Goal: Transaction & Acquisition: Purchase product/service

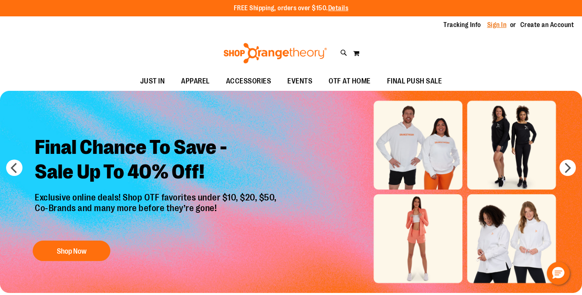
click at [503, 26] on link "Sign In" at bounding box center [498, 24] width 20 height 9
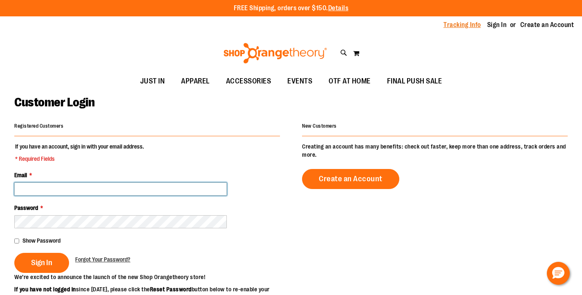
type input "**********"
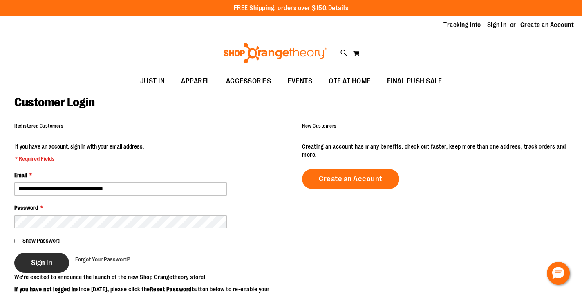
click at [54, 261] on button "Sign In" at bounding box center [41, 263] width 55 height 20
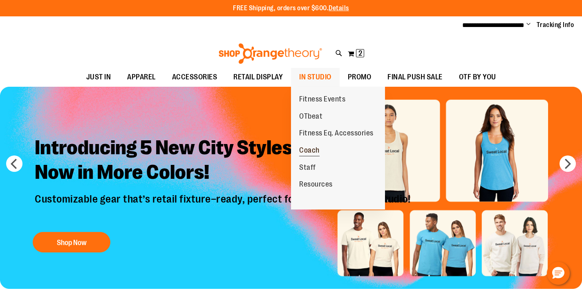
click at [310, 148] on span "Coach" at bounding box center [309, 151] width 20 height 10
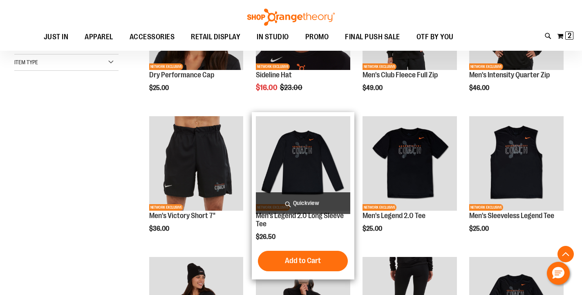
scroll to position [188, 0]
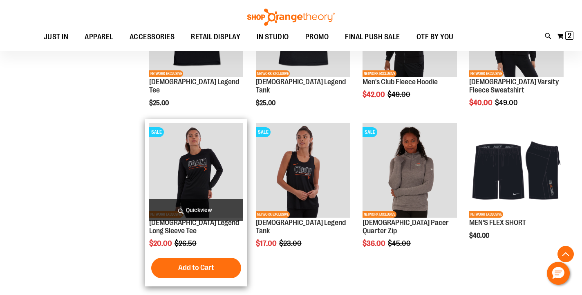
scroll to position [603, 0]
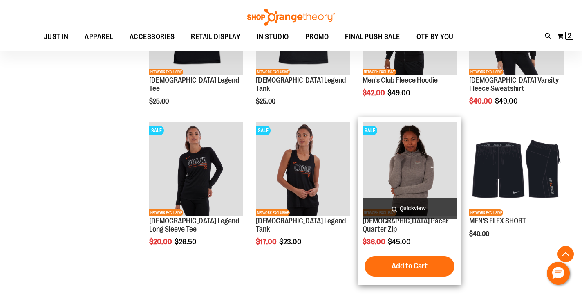
click at [413, 178] on img "product" at bounding box center [410, 168] width 94 height 94
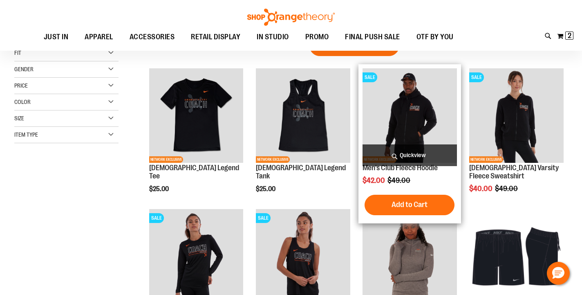
scroll to position [25, 0]
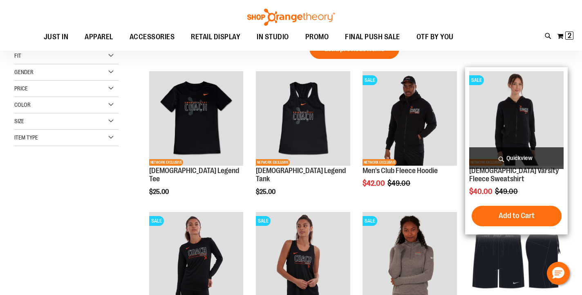
click at [513, 115] on img "product" at bounding box center [517, 118] width 94 height 94
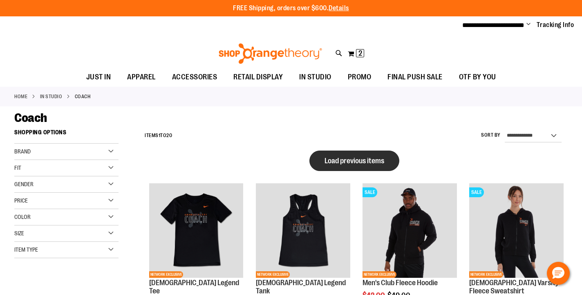
click at [393, 153] on button "Load previous items" at bounding box center [355, 161] width 90 height 20
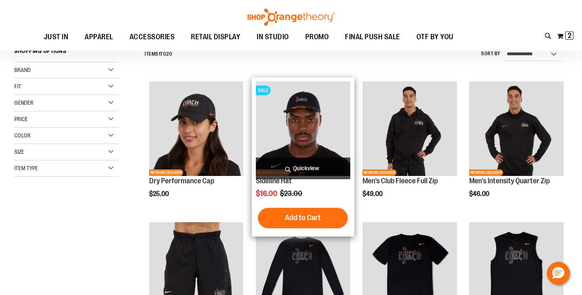
scroll to position [81, 0]
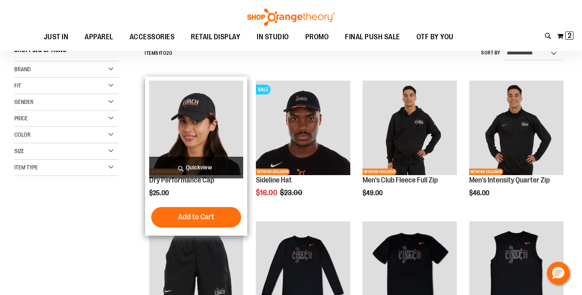
click at [183, 103] on img "product" at bounding box center [196, 128] width 94 height 94
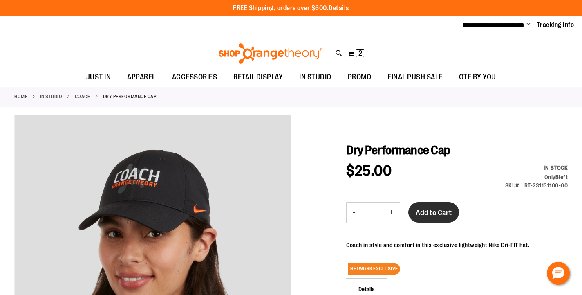
click at [432, 211] on span "Add to Cart" at bounding box center [434, 212] width 36 height 9
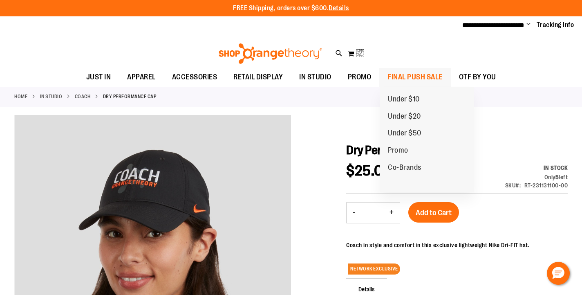
click at [402, 76] on span "FINAL PUSH SALE" at bounding box center [415, 77] width 55 height 18
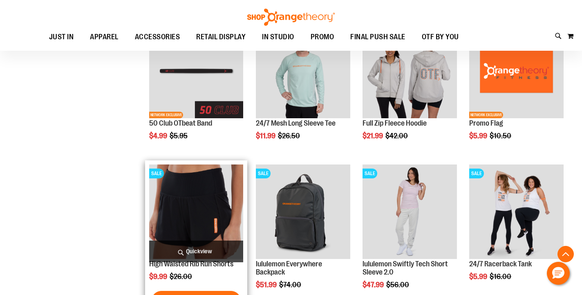
scroll to position [83, 0]
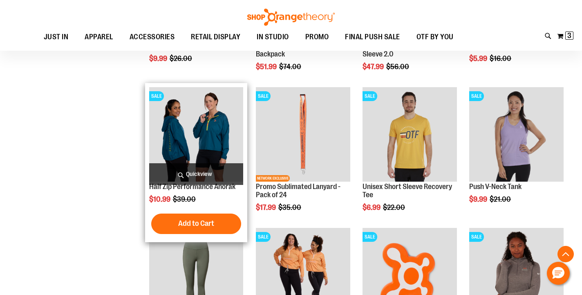
scroll to position [411, 0]
click at [163, 128] on img "product" at bounding box center [196, 134] width 94 height 94
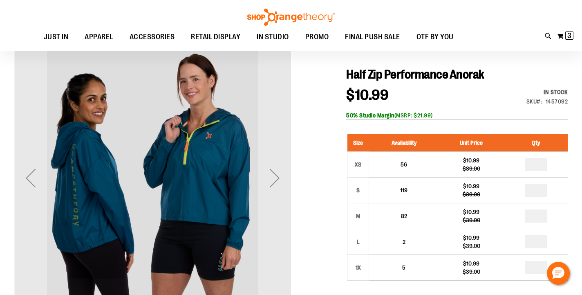
scroll to position [73, 0]
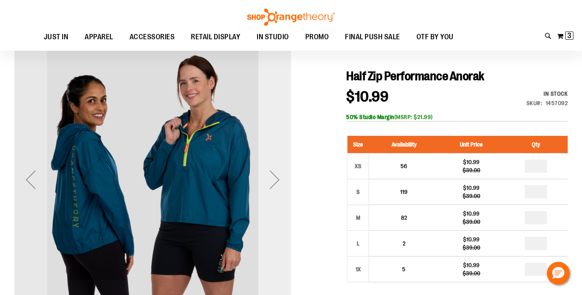
click at [277, 174] on div "Next" at bounding box center [274, 179] width 33 height 33
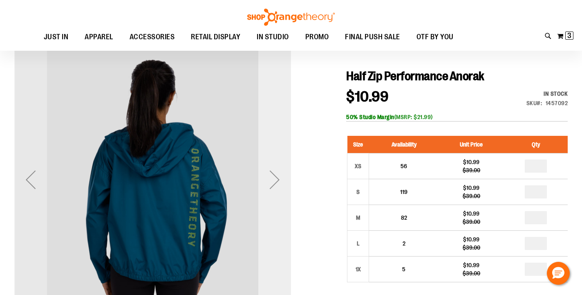
click at [277, 175] on div "Next" at bounding box center [274, 179] width 33 height 33
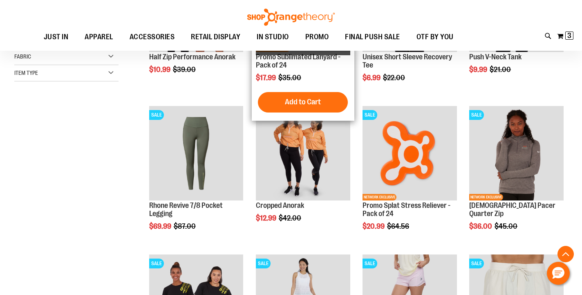
scroll to position [240, 0]
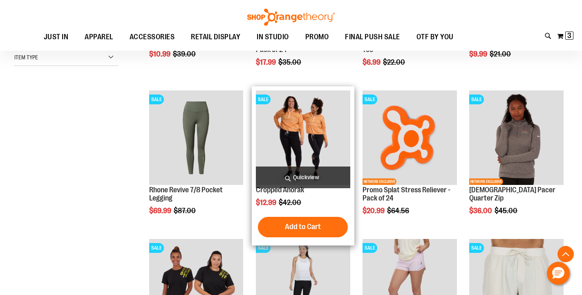
click at [321, 133] on img "product" at bounding box center [303, 137] width 94 height 94
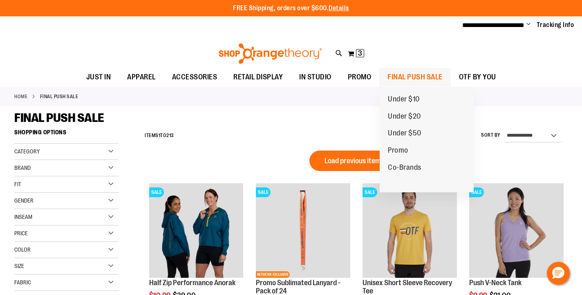
click at [392, 71] on span "FINAL PUSH SALE" at bounding box center [415, 77] width 55 height 18
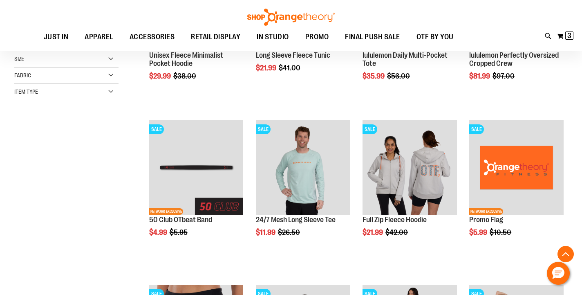
scroll to position [205, 0]
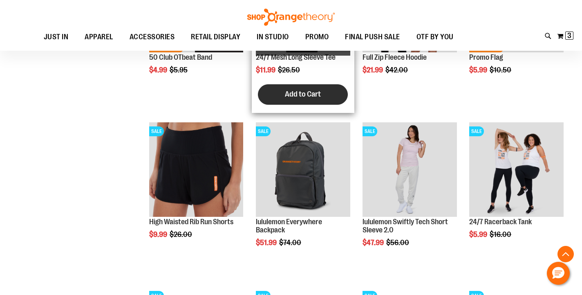
scroll to position [369, 0]
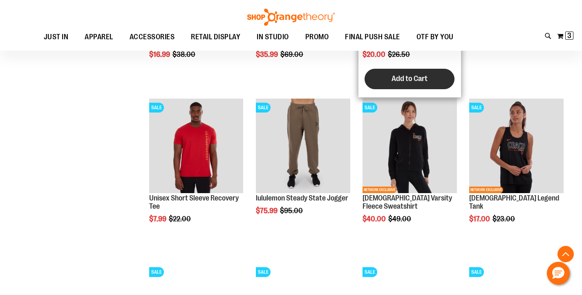
scroll to position [1217, 0]
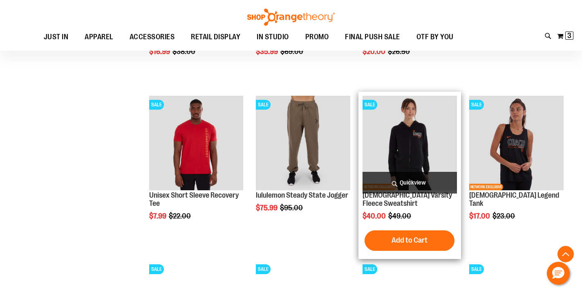
click at [435, 107] on img "product" at bounding box center [410, 143] width 94 height 94
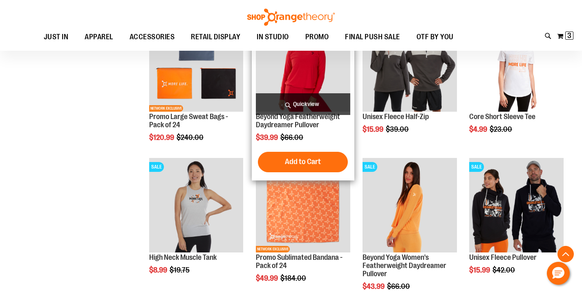
scroll to position [622, 0]
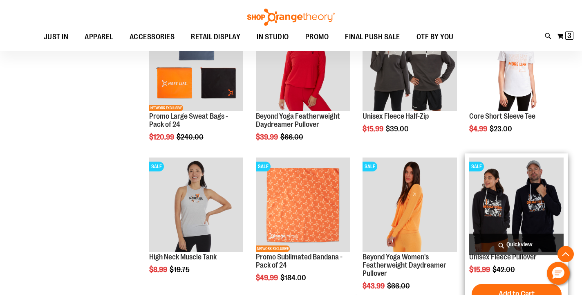
click at [534, 198] on img "product" at bounding box center [517, 204] width 94 height 94
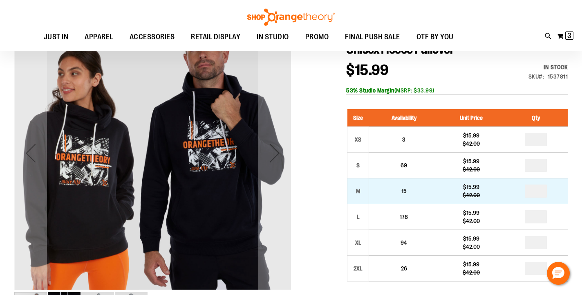
scroll to position [101, 0]
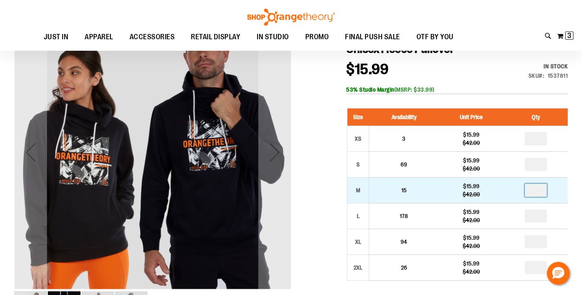
click at [542, 192] on input "number" at bounding box center [536, 190] width 22 height 13
type input "*"
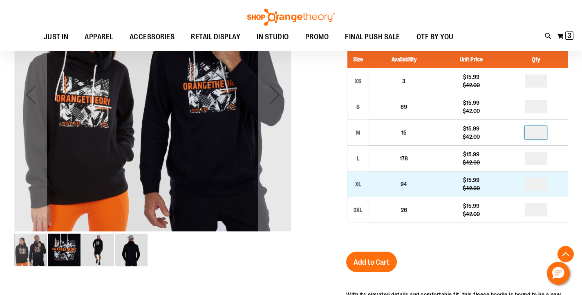
scroll to position [166, 0]
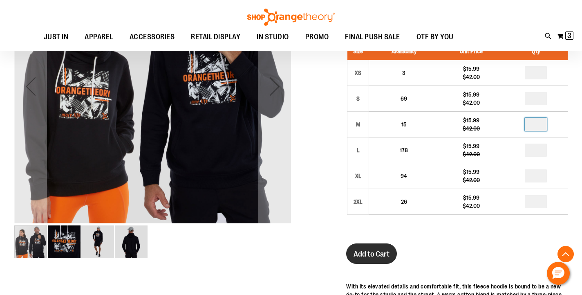
click at [386, 252] on span "Add to Cart" at bounding box center [372, 253] width 36 height 9
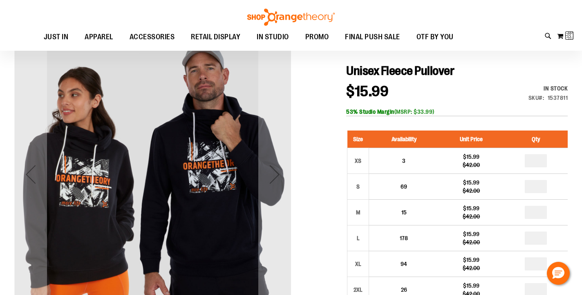
scroll to position [75, 0]
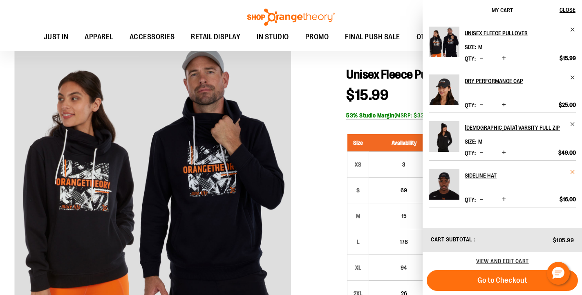
click at [572, 171] on span "Remove item" at bounding box center [573, 172] width 6 height 6
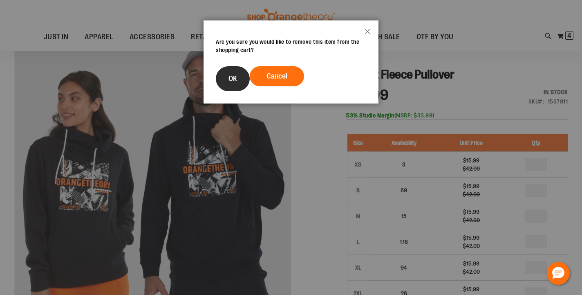
drag, startPoint x: 247, startPoint y: 83, endPoint x: 242, endPoint y: 83, distance: 5.0
click at [242, 83] on button "OK" at bounding box center [233, 78] width 34 height 25
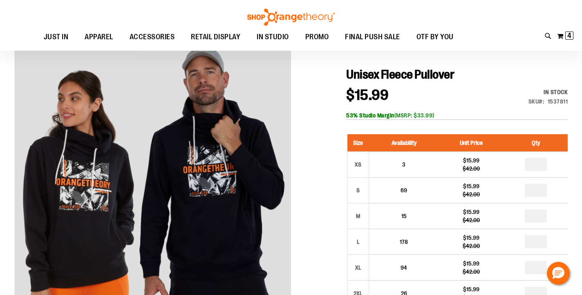
scroll to position [81, 0]
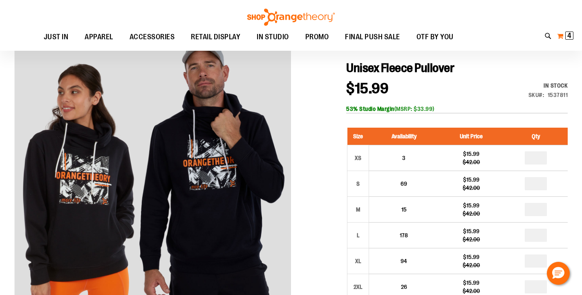
click at [571, 35] on span "4" at bounding box center [570, 35] width 4 height 8
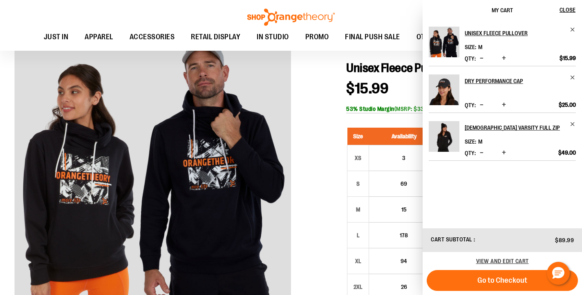
click at [312, 180] on div at bounding box center [291, 280] width 554 height 494
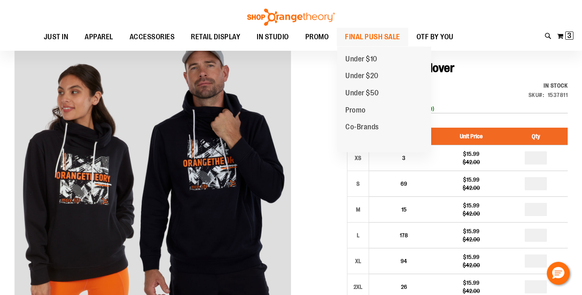
click at [359, 36] on span "FINAL PUSH SALE" at bounding box center [372, 37] width 55 height 18
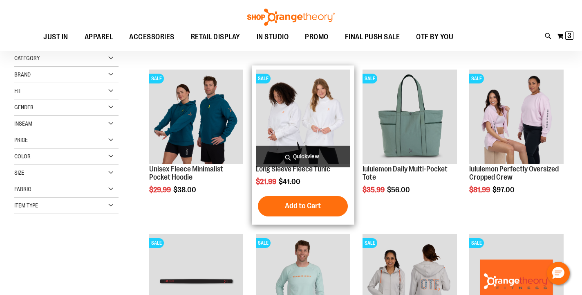
scroll to position [95, 0]
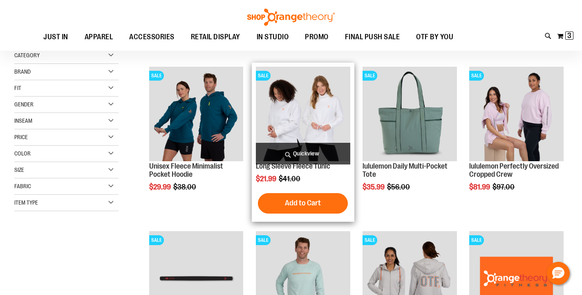
click at [309, 120] on img "product" at bounding box center [303, 114] width 94 height 94
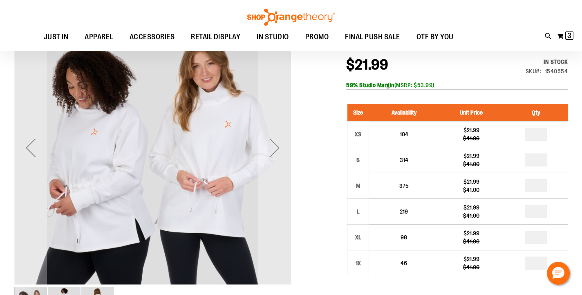
scroll to position [105, 0]
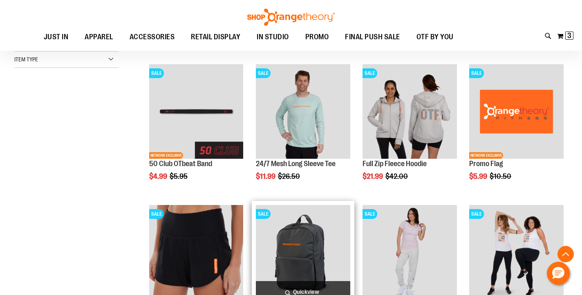
scroll to position [142, 0]
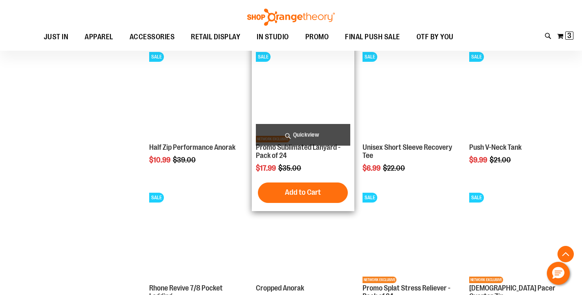
scroll to position [451, 0]
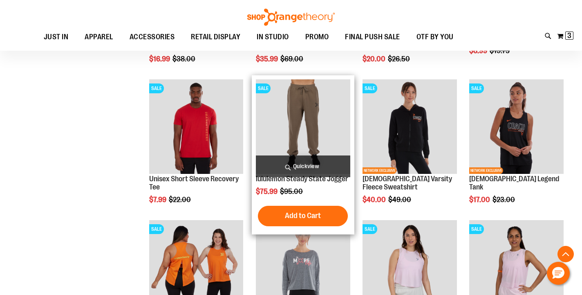
scroll to position [992, 0]
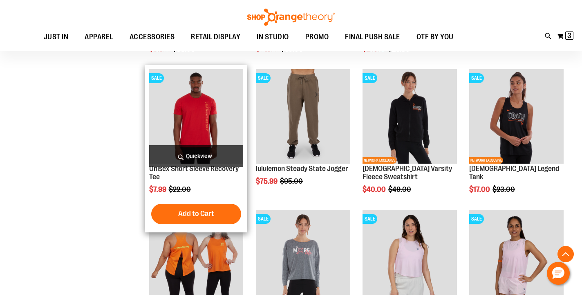
click at [202, 117] on img "product" at bounding box center [196, 116] width 94 height 94
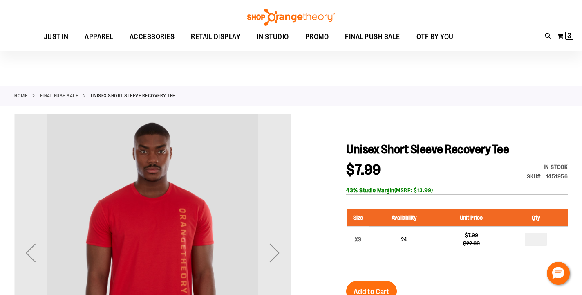
scroll to position [48, 0]
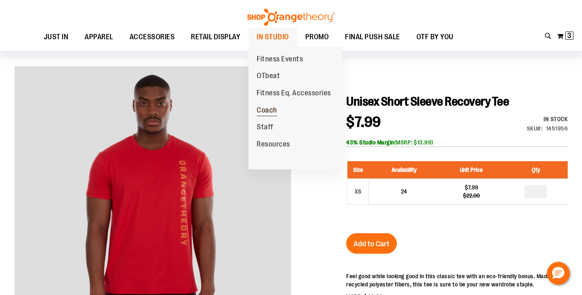
click at [265, 108] on span "Coach" at bounding box center [267, 111] width 20 height 10
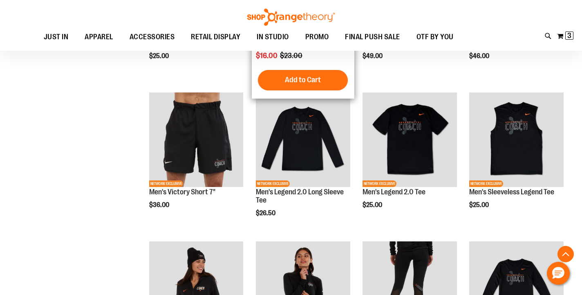
scroll to position [224, 0]
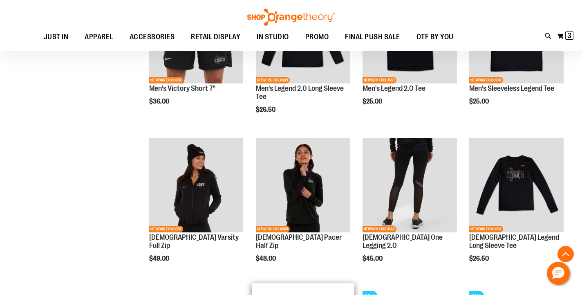
scroll to position [321, 0]
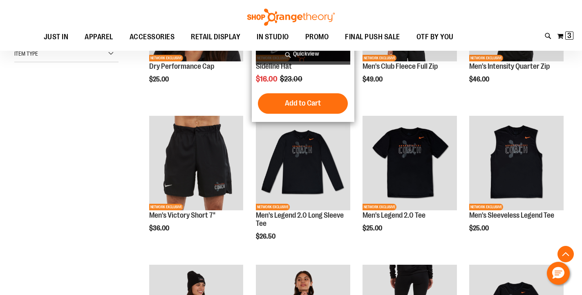
scroll to position [198, 0]
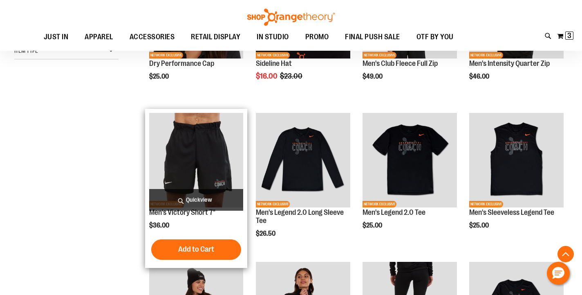
click at [239, 128] on img "product" at bounding box center [196, 160] width 94 height 94
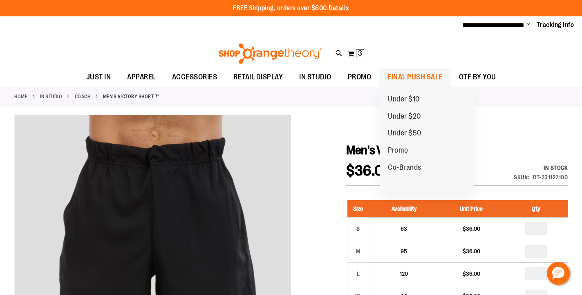
click at [403, 70] on span "FINAL PUSH SALE" at bounding box center [415, 77] width 55 height 18
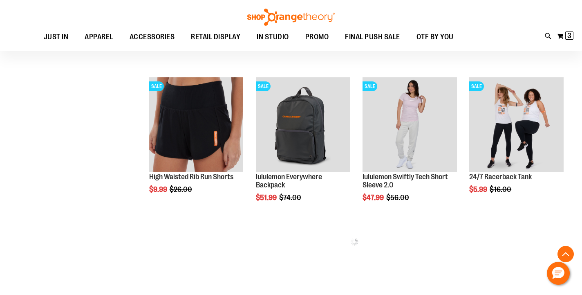
scroll to position [423, 0]
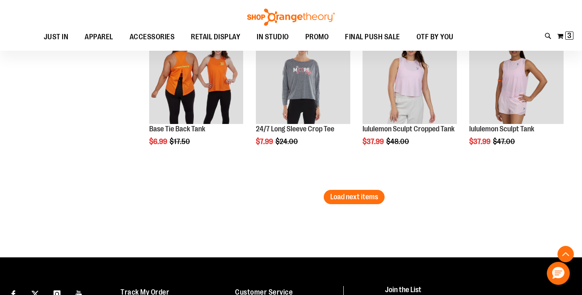
scroll to position [1454, 0]
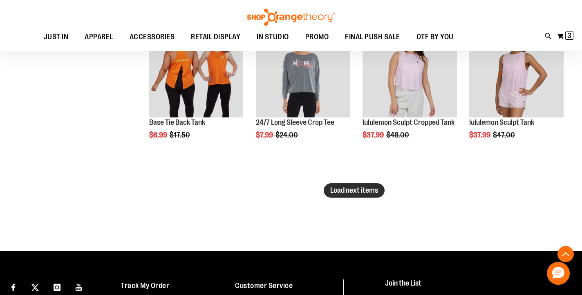
click at [337, 193] on span "Load next items" at bounding box center [354, 190] width 48 height 8
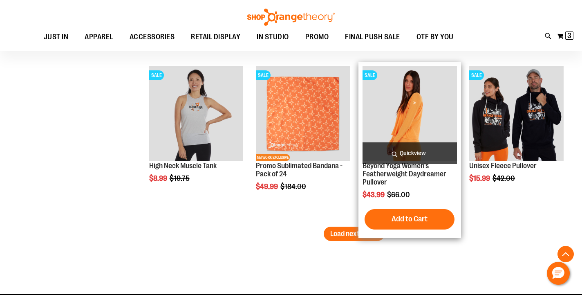
scroll to position [1904, 0]
